Goal: Transaction & Acquisition: Purchase product/service

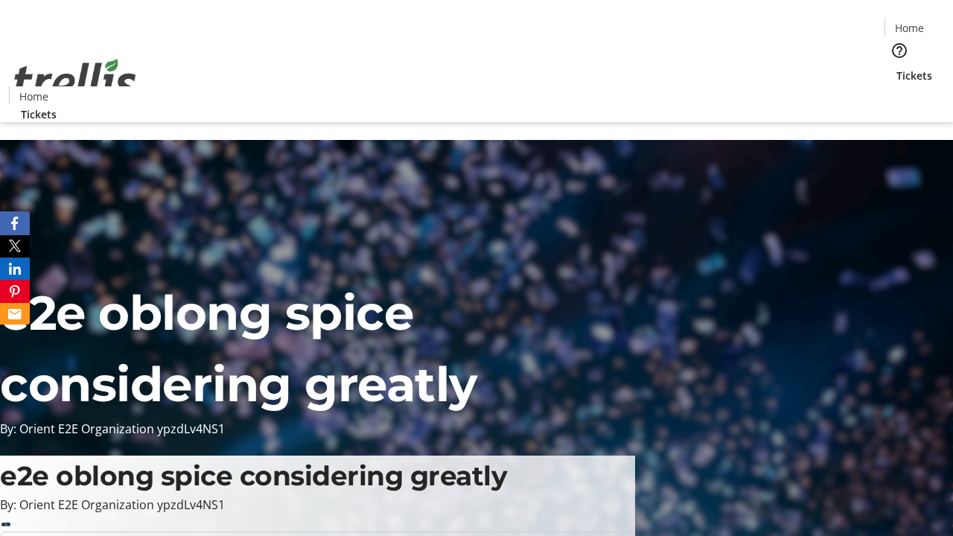
click at [897, 68] on span "Tickets" at bounding box center [915, 76] width 36 height 16
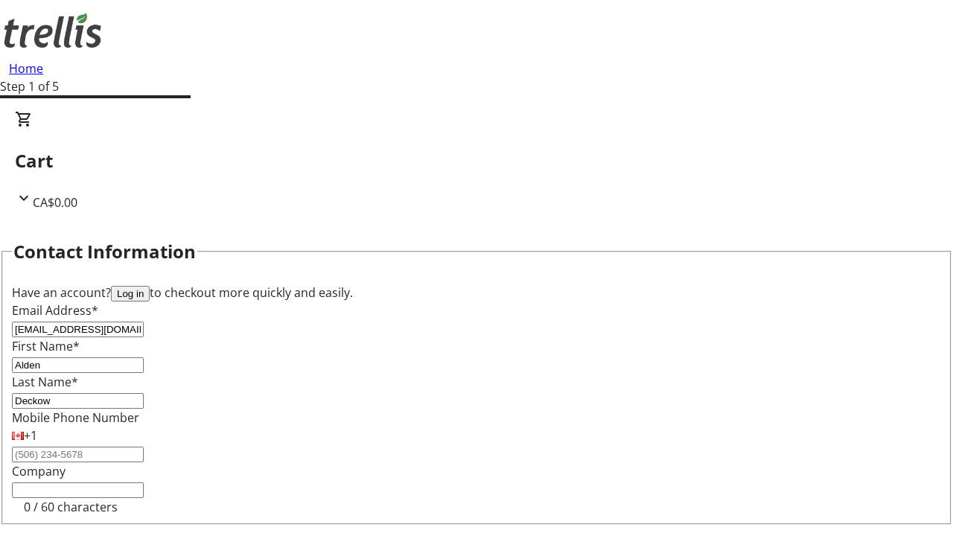
type input "Deckow"
